Goal: Check status: Check status

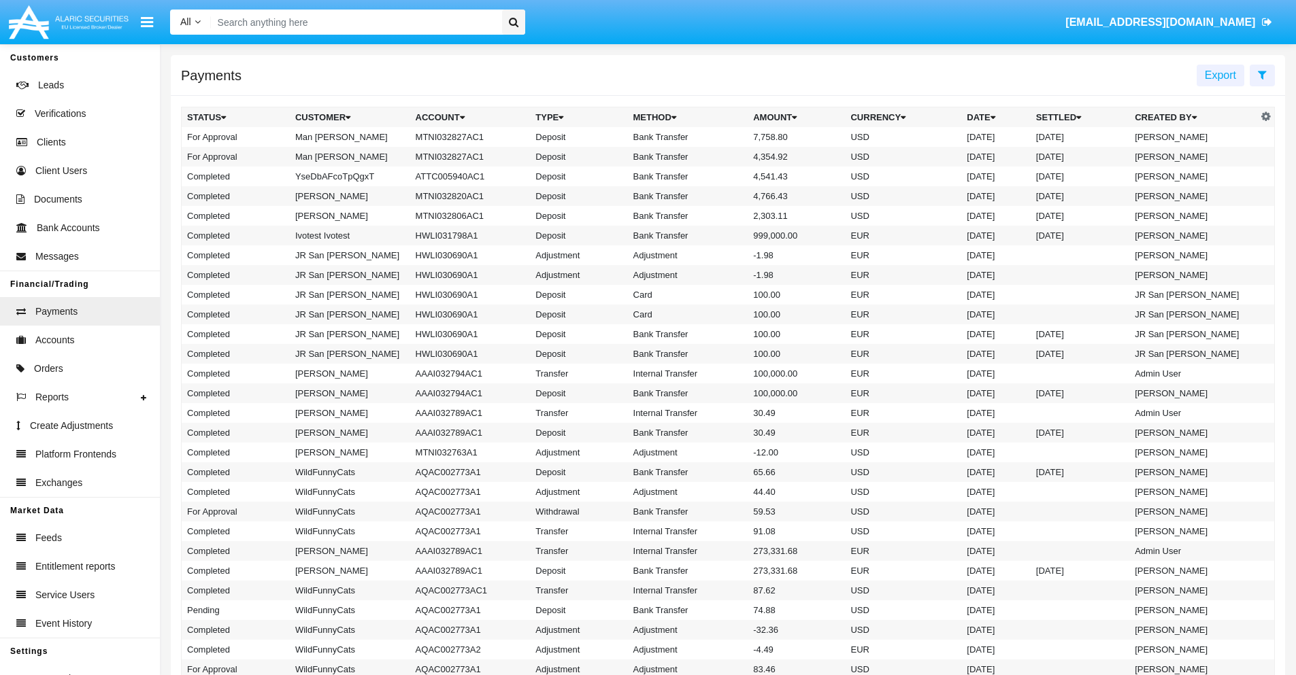
click at [1262, 74] on icon at bounding box center [1262, 74] width 9 height 11
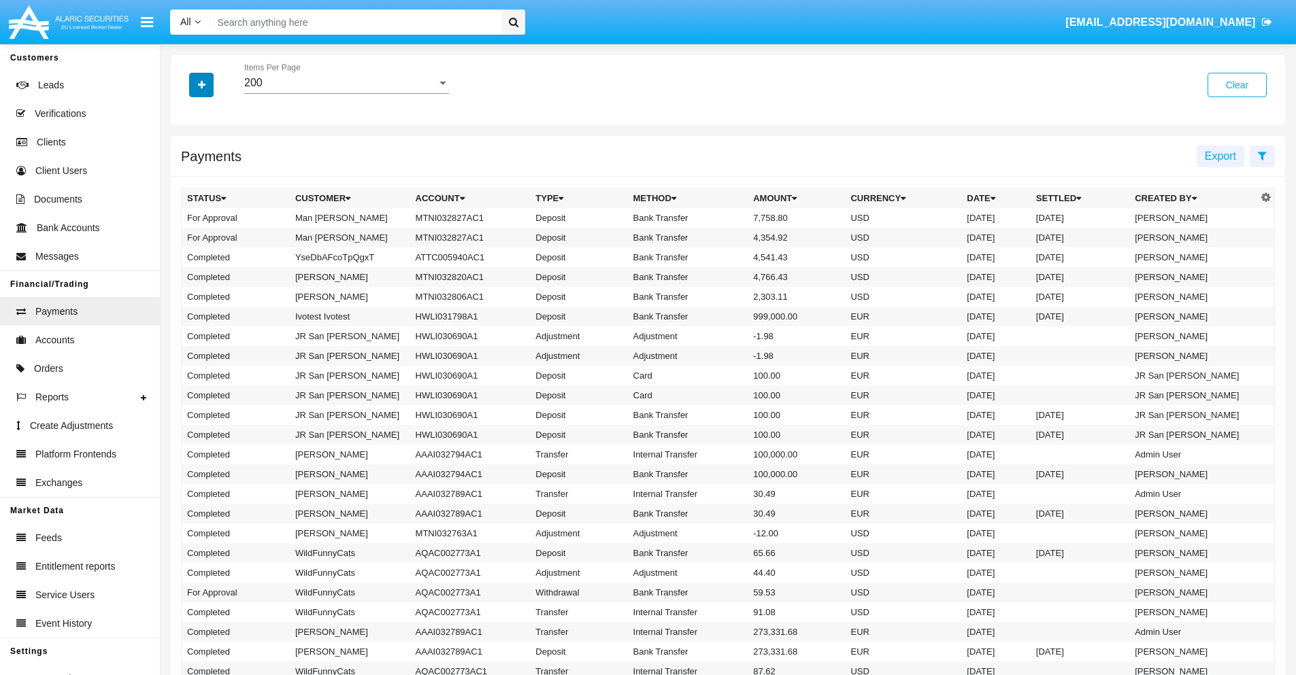
click at [201, 84] on icon "button" at bounding box center [201, 85] width 7 height 10
click at [209, 231] on span "Date" at bounding box center [209, 231] width 23 height 16
click at [187, 237] on input "Date" at bounding box center [186, 237] width 1 height 1
checkbox input "true"
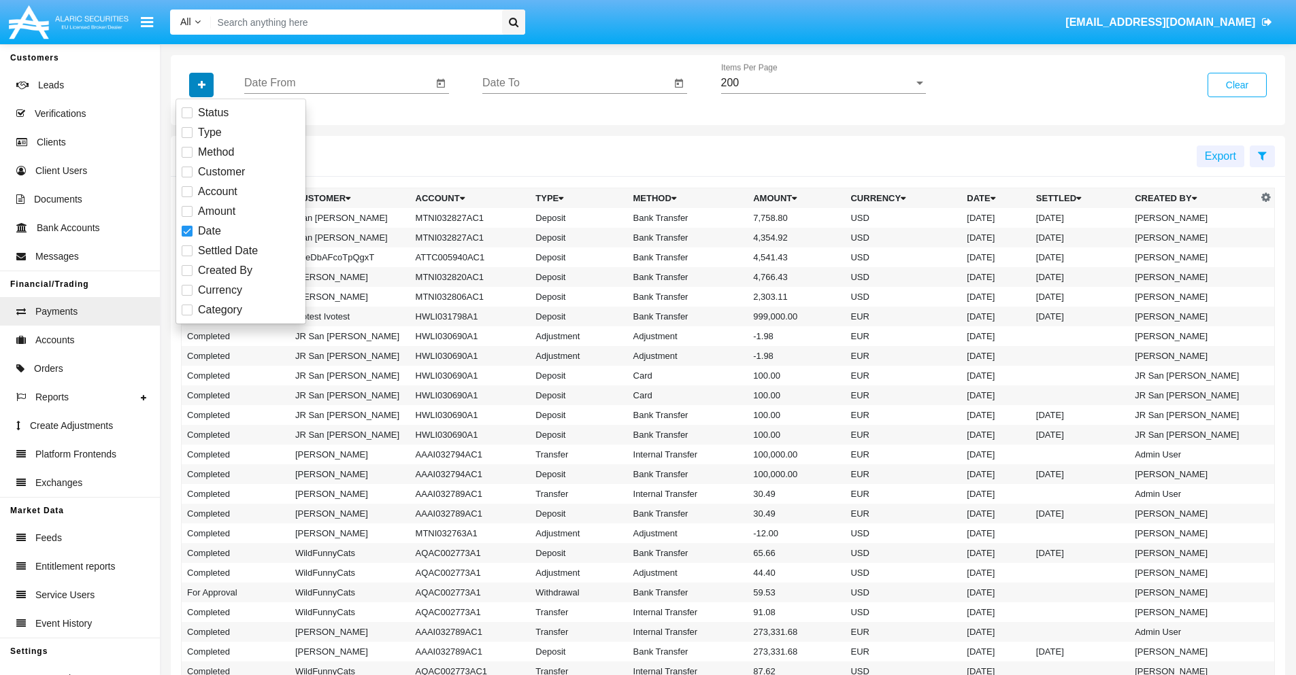
click at [201, 84] on icon "button" at bounding box center [201, 85] width 7 height 10
click at [338, 83] on input "Date From" at bounding box center [338, 83] width 188 height 12
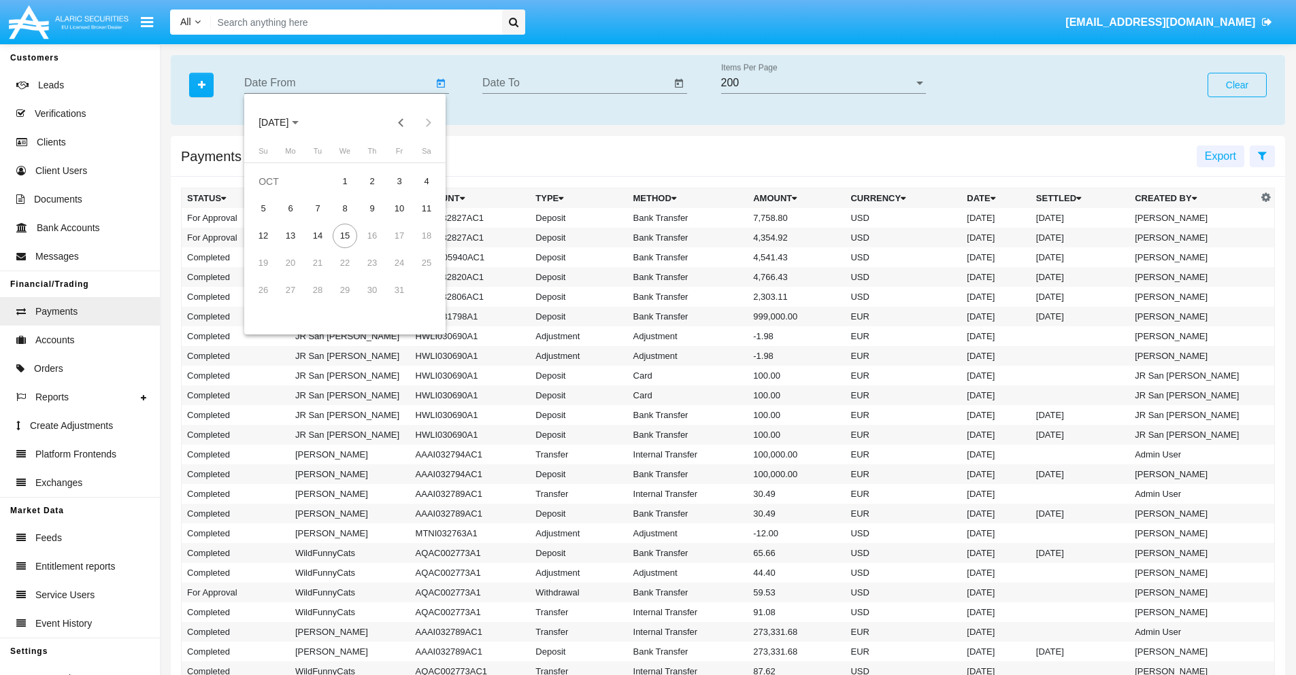
click at [285, 122] on span "[DATE]" at bounding box center [273, 123] width 30 height 11
click at [416, 301] on div "2025" at bounding box center [416, 300] width 43 height 24
click at [273, 192] on div "JAN" at bounding box center [273, 192] width 43 height 24
click at [318, 208] on div "7" at bounding box center [317, 209] width 24 height 24
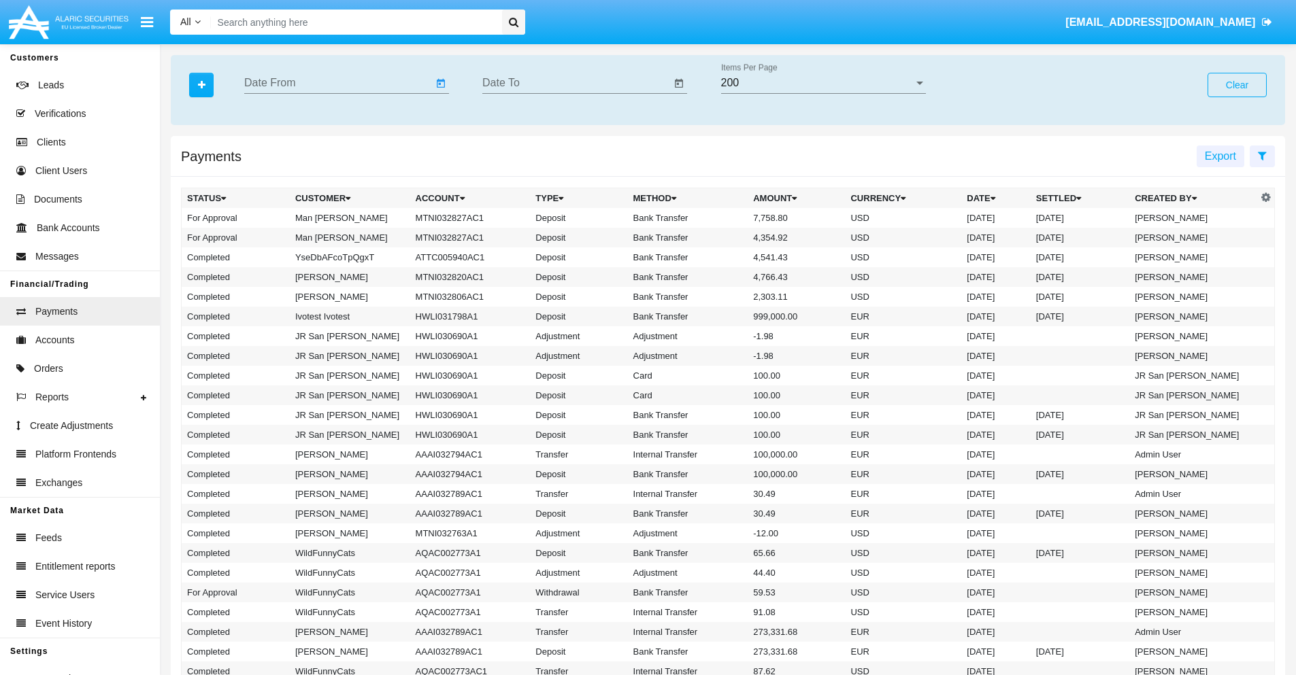
type input "[DATE]"
click at [576, 83] on input "Date To" at bounding box center [576, 83] width 188 height 12
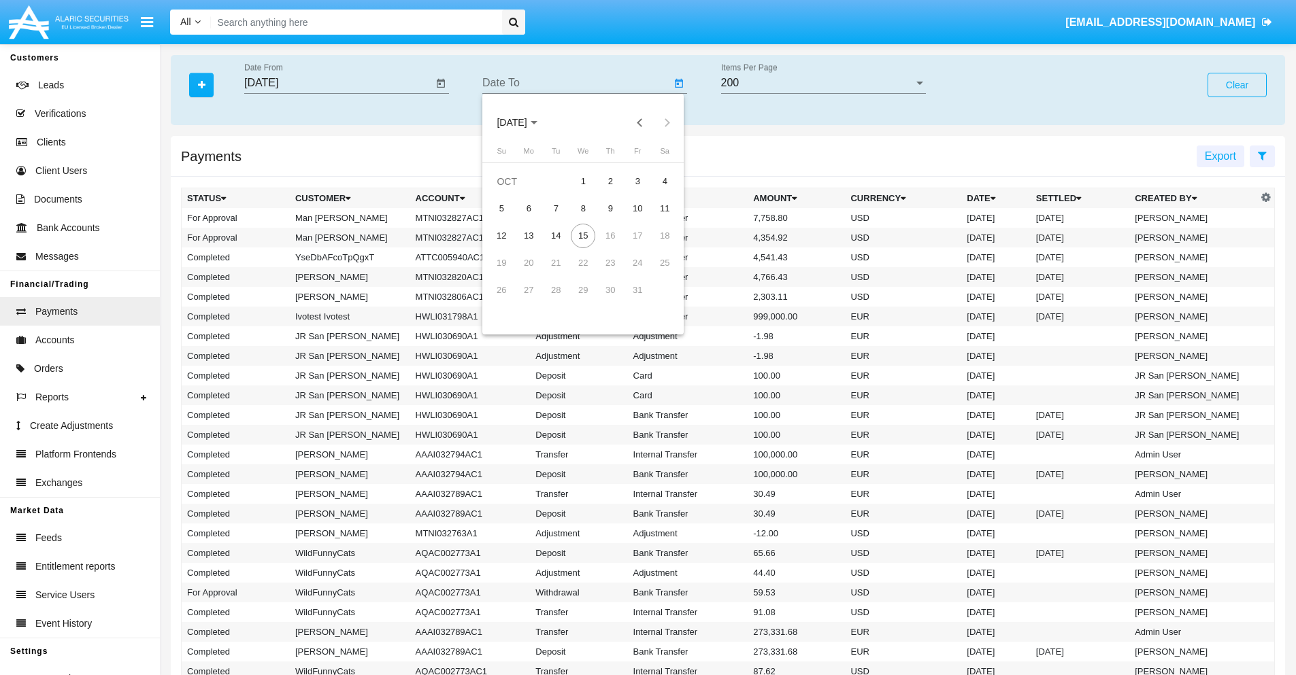
click at [524, 122] on span "[DATE]" at bounding box center [512, 123] width 30 height 11
click at [654, 301] on div "2025" at bounding box center [654, 300] width 43 height 24
click at [511, 192] on div "JAN" at bounding box center [511, 192] width 43 height 24
click at [556, 208] on div "7" at bounding box center [555, 209] width 24 height 24
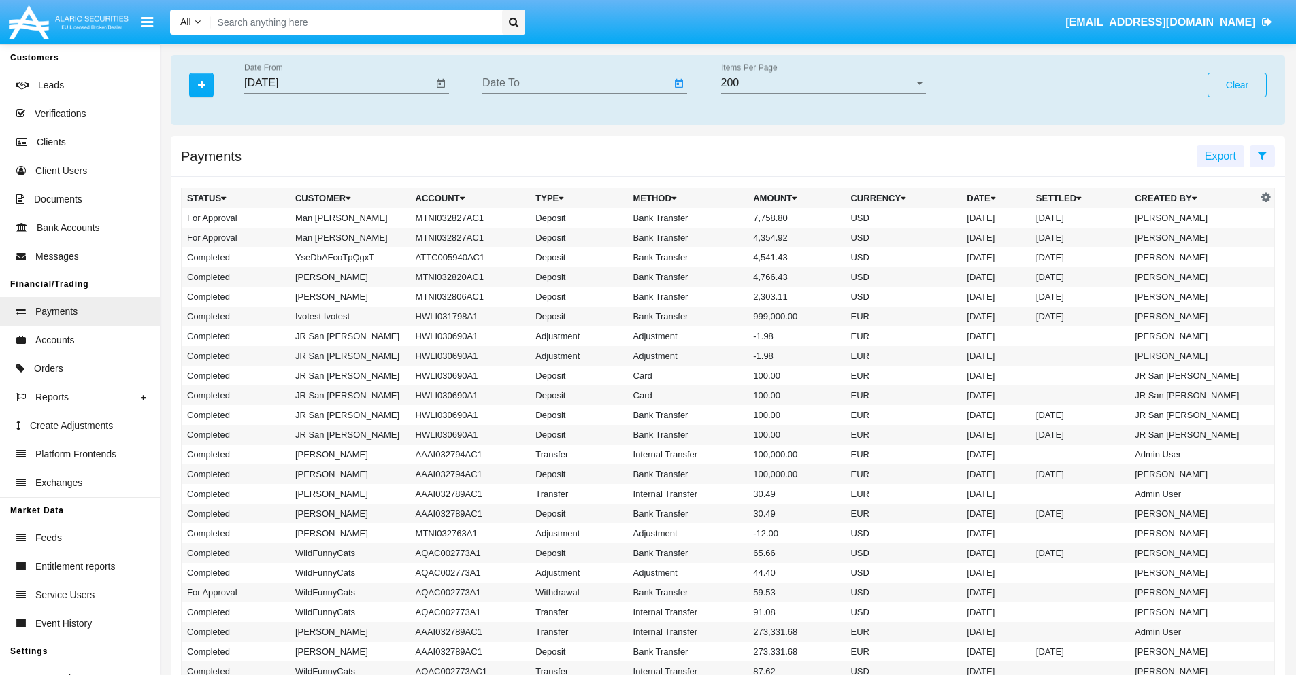
type input "[DATE]"
